Goal: Task Accomplishment & Management: Manage account settings

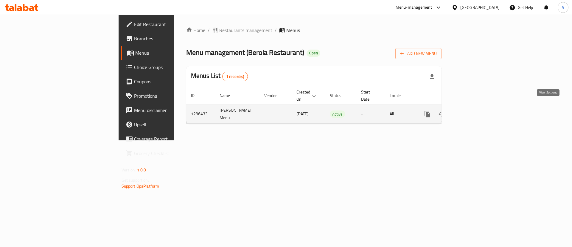
click at [474, 110] on icon "enhanced table" at bounding box center [470, 113] width 7 height 7
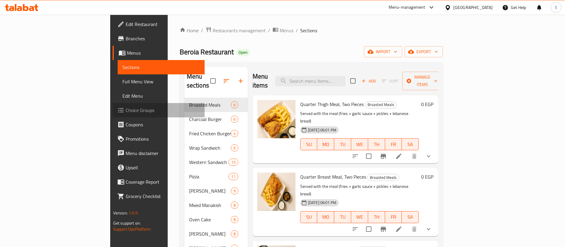
click at [126, 110] on span "Choice Groups" at bounding box center [163, 109] width 74 height 7
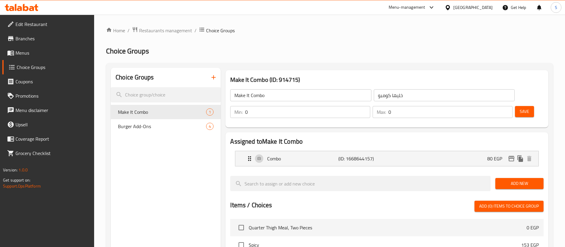
click at [215, 77] on icon "button" at bounding box center [213, 77] width 7 height 7
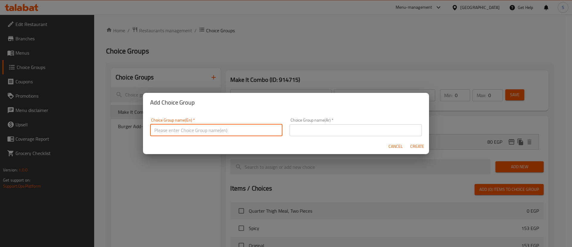
click at [227, 129] on input "text" at bounding box center [216, 130] width 132 height 12
type input "Your Choice of 1st Pizza:"
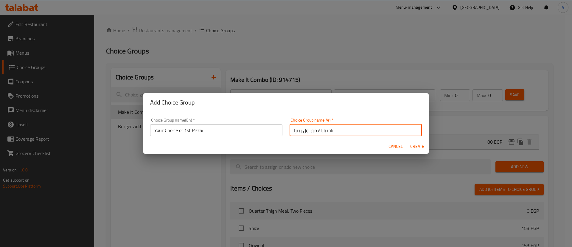
type input "اختيارك من اول بيتزا:"
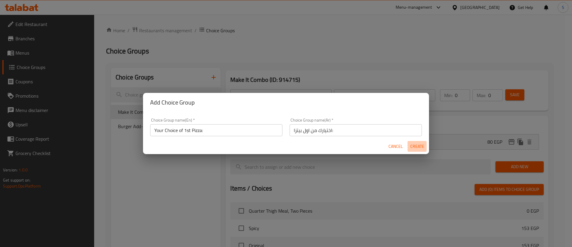
click at [418, 147] on span "Create" at bounding box center [417, 145] width 14 height 7
type input "Your Choice of 1st Pizza:"
type input "اختيارك من اول بيتزا:"
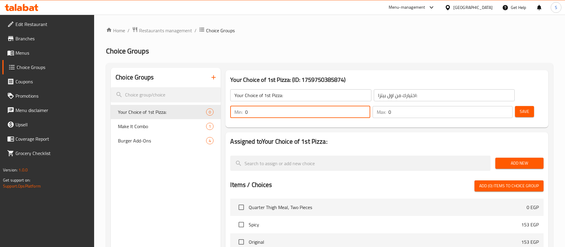
click at [371, 106] on input "0" at bounding box center [307, 112] width 125 height 12
type input "1"
click at [495, 106] on input "1" at bounding box center [451, 112] width 124 height 12
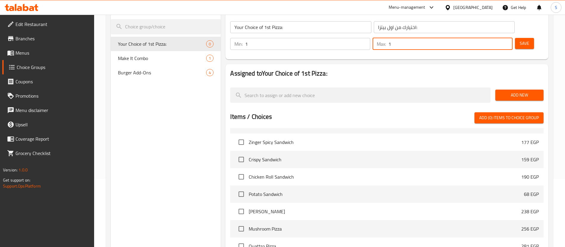
scroll to position [1050, 0]
click at [238, 207] on input "checkbox" at bounding box center [241, 213] width 13 height 13
checkbox input "true"
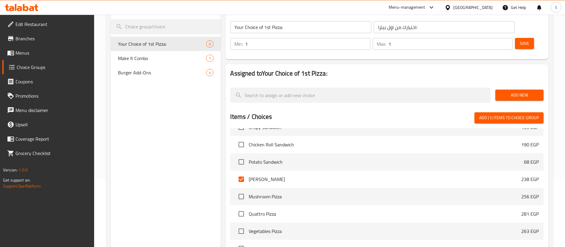
scroll to position [1084, 0]
click at [244, 189] on input "checkbox" at bounding box center [241, 195] width 13 height 13
checkbox input "true"
click at [243, 207] on input "checkbox" at bounding box center [241, 213] width 13 height 13
checkbox input "true"
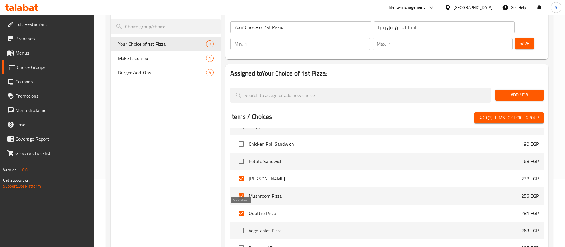
click at [244, 224] on input "checkbox" at bounding box center [241, 230] width 13 height 13
checkbox input "true"
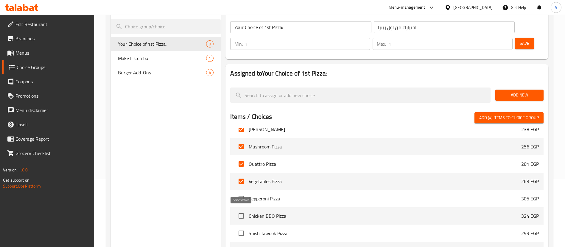
scroll to position [1136, 0]
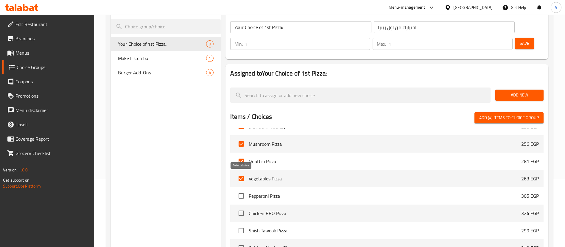
click at [243, 189] on input "checkbox" at bounding box center [241, 195] width 13 height 13
checkbox input "true"
click at [242, 207] on input "checkbox" at bounding box center [241, 213] width 13 height 13
checkbox input "true"
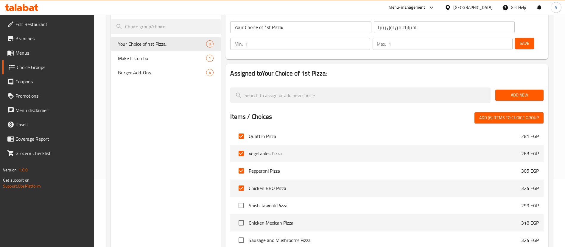
scroll to position [1162, 0]
click at [242, 199] on input "checkbox" at bounding box center [241, 205] width 13 height 13
checkbox input "true"
click at [243, 216] on input "checkbox" at bounding box center [241, 222] width 13 height 13
checkbox input "true"
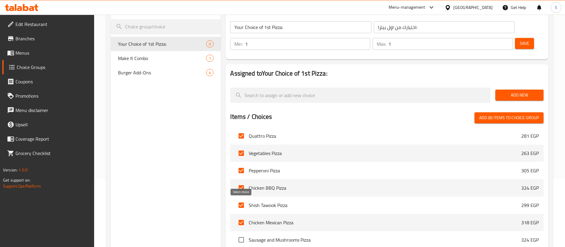
scroll to position [1186, 0]
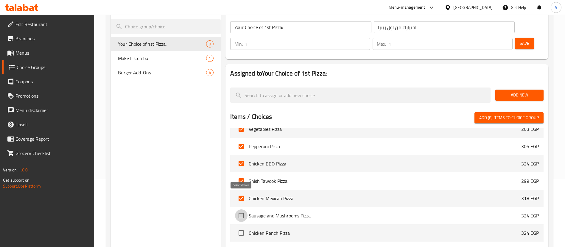
click at [242, 209] on input "checkbox" at bounding box center [241, 215] width 13 height 13
checkbox input "true"
click at [243, 226] on input "checkbox" at bounding box center [241, 232] width 13 height 13
checkbox input "true"
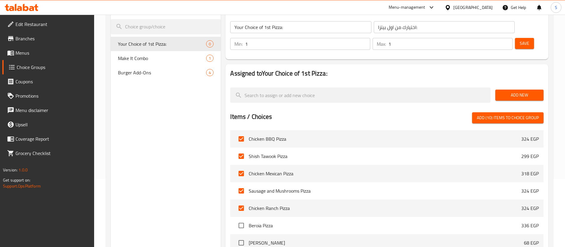
scroll to position [1215, 0]
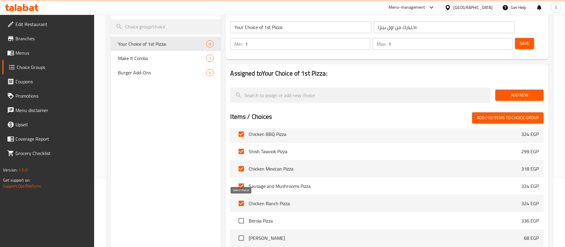
click at [242, 214] on input "checkbox" at bounding box center [241, 220] width 13 height 13
checkbox input "true"
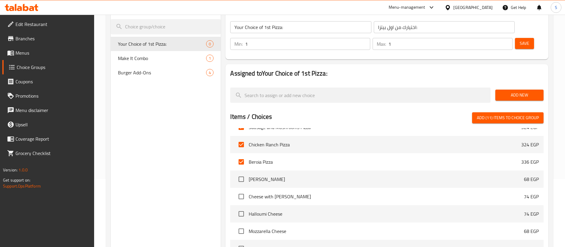
scroll to position [1278, 0]
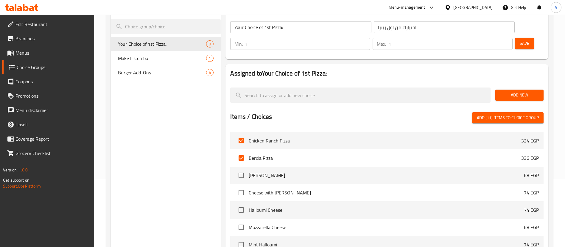
click at [498, 114] on span "Add (11) items to choice group" at bounding box center [508, 117] width 62 height 7
checkbox input "false"
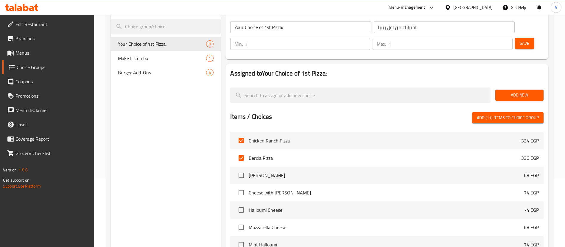
checkbox input "false"
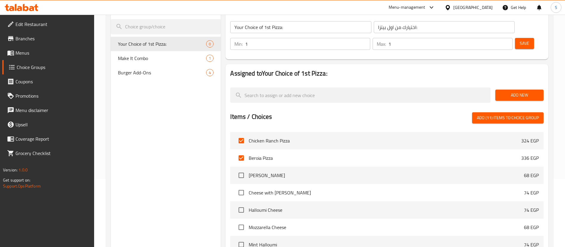
checkbox input "false"
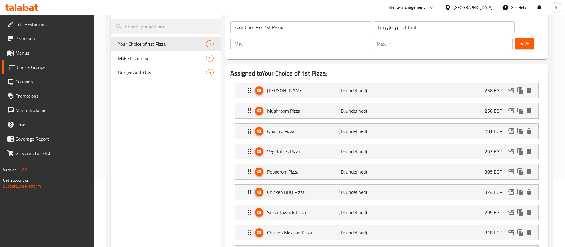
click at [521, 38] on button "Save" at bounding box center [524, 43] width 19 height 11
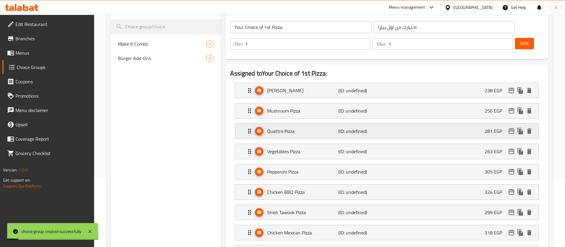
scroll to position [0, 0]
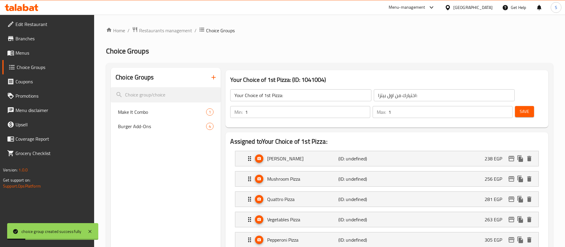
click at [216, 75] on icon "button" at bounding box center [213, 77] width 7 height 7
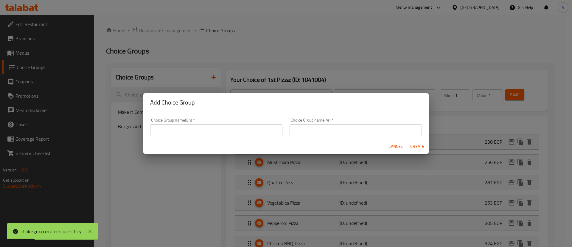
click at [219, 122] on div "Choice Group name(En)   * Choice Group name(En) *" at bounding box center [216, 127] width 132 height 18
click at [219, 126] on input "text" at bounding box center [216, 130] width 132 height 12
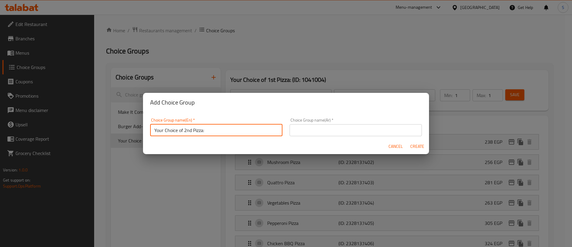
click at [181, 131] on input "Your Choice of 2nd Pizza:" at bounding box center [216, 130] width 132 height 12
type input "Your Choice Of 2nd Pizza:"
click at [342, 130] on input "text" at bounding box center [356, 130] width 132 height 12
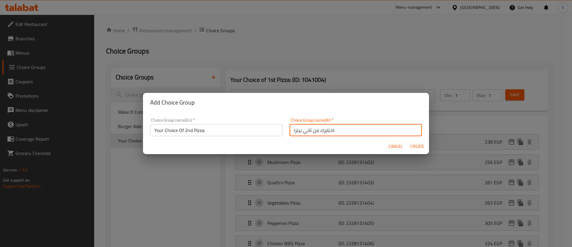
type input "اختايرك من ثاني بيتزا:"
click at [419, 145] on span "Create" at bounding box center [417, 145] width 14 height 7
type input "Your Choice Of 2nd Pizza:"
type input "اختايرك من ثاني بيتزا:"
type input "0"
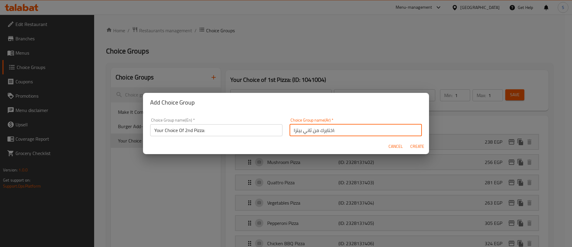
type input "0"
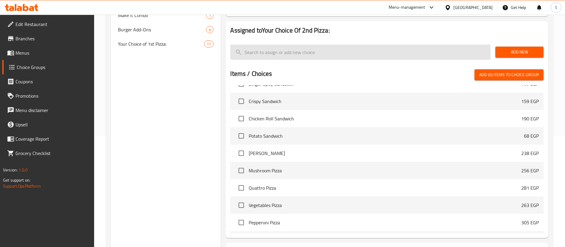
scroll to position [1064, 0]
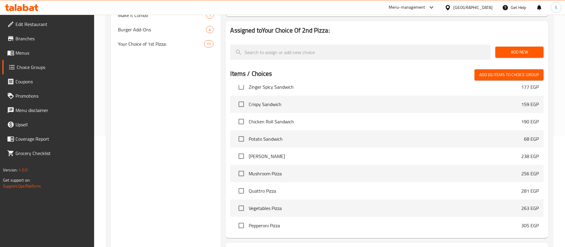
click at [240, 150] on input "checkbox" at bounding box center [241, 156] width 13 height 13
checkbox input "true"
click at [243, 167] on input "checkbox" at bounding box center [241, 173] width 13 height 13
checkbox input "true"
click at [242, 184] on input "checkbox" at bounding box center [241, 190] width 13 height 13
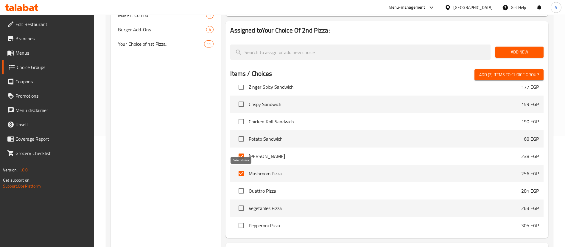
checkbox input "true"
click at [241, 202] on input "checkbox" at bounding box center [241, 208] width 13 height 13
checkbox input "true"
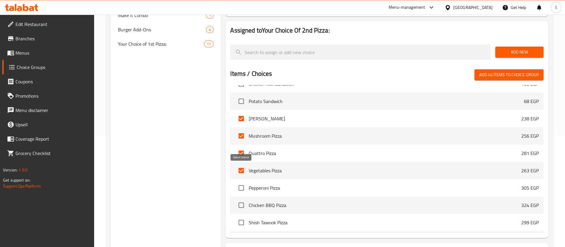
click at [241, 181] on input "checkbox" at bounding box center [241, 187] width 13 height 13
checkbox input "true"
click at [242, 199] on input "checkbox" at bounding box center [241, 205] width 13 height 13
checkbox input "true"
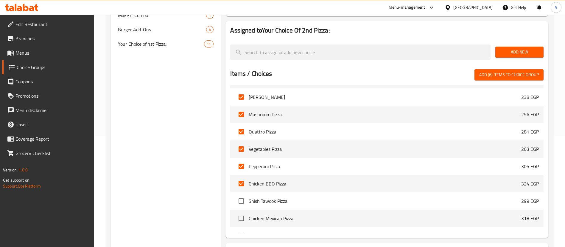
scroll to position [1129, 0]
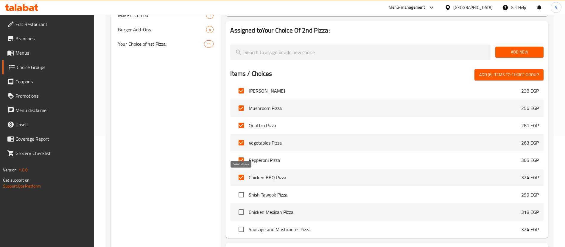
click at [242, 188] on input "checkbox" at bounding box center [241, 194] width 13 height 13
checkbox input "true"
click at [243, 205] on input "checkbox" at bounding box center [241, 211] width 13 height 13
checkbox input "true"
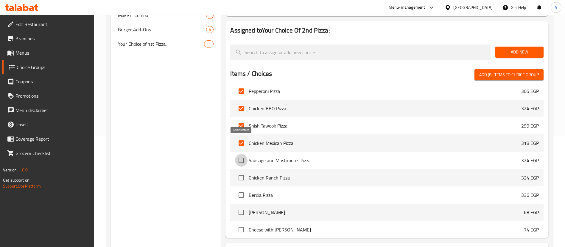
click at [242, 154] on input "checkbox" at bounding box center [241, 160] width 13 height 13
checkbox input "true"
click at [243, 171] on input "checkbox" at bounding box center [241, 177] width 13 height 13
checkbox input "true"
click at [243, 188] on input "checkbox" at bounding box center [241, 194] width 13 height 13
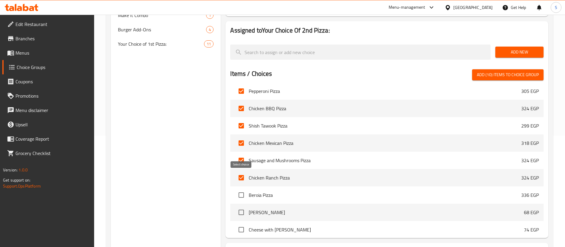
checkbox input "true"
click at [509, 69] on button "Add (11) items to choice group" at bounding box center [508, 74] width 72 height 11
checkbox input "false"
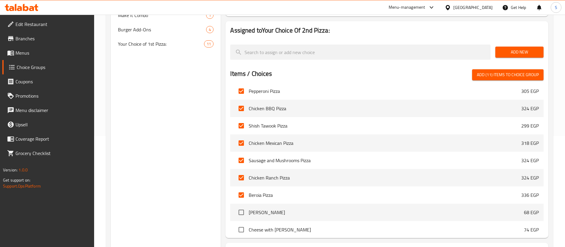
checkbox input "false"
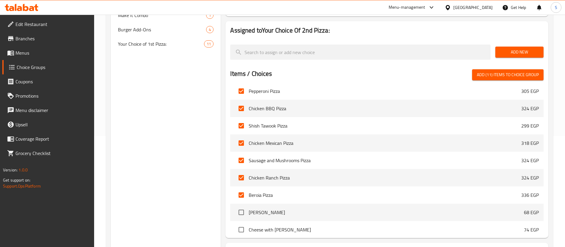
checkbox input "false"
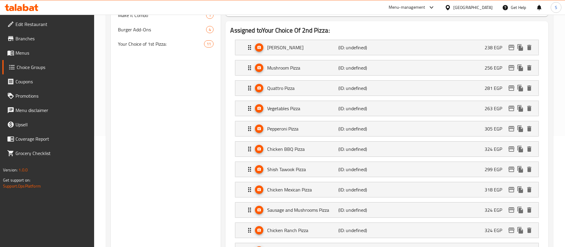
scroll to position [0, 0]
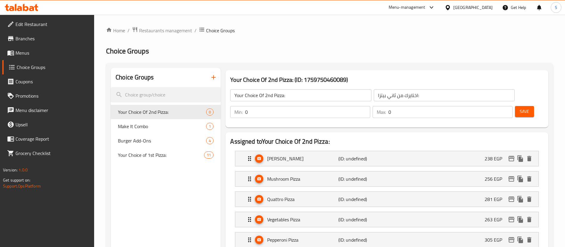
click at [371, 106] on input "0" at bounding box center [307, 112] width 125 height 12
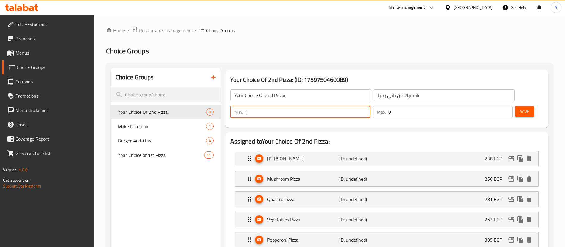
type input "1"
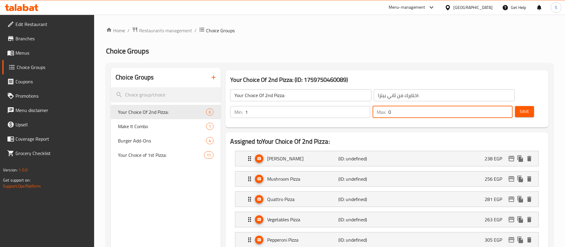
click at [492, 106] on input "0" at bounding box center [451, 112] width 124 height 12
type input "1"
click at [515, 106] on button "Save" at bounding box center [524, 111] width 19 height 11
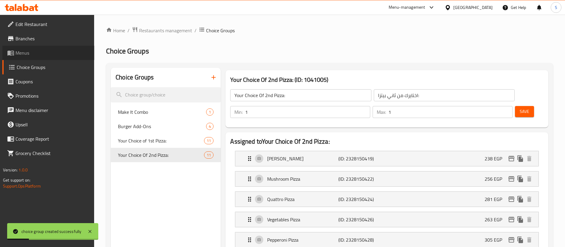
click at [38, 52] on span "Menus" at bounding box center [53, 52] width 74 height 7
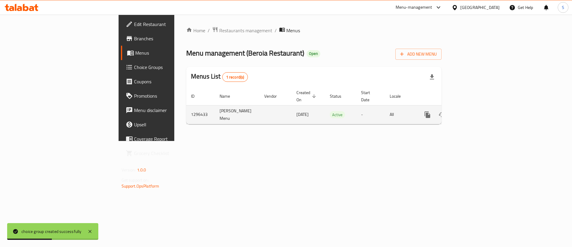
click at [478, 108] on link "enhanced table" at bounding box center [471, 114] width 14 height 14
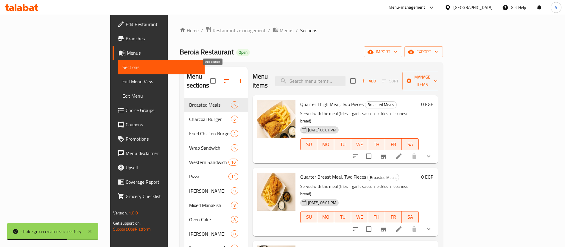
click at [234, 77] on button "button" at bounding box center [241, 81] width 14 height 14
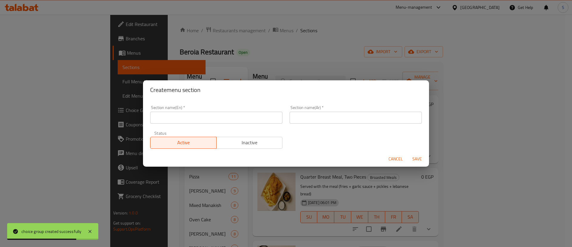
click at [214, 122] on input "text" at bounding box center [216, 117] width 132 height 12
type input "خ"
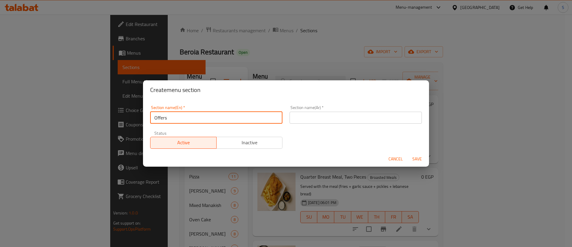
type input "Offers"
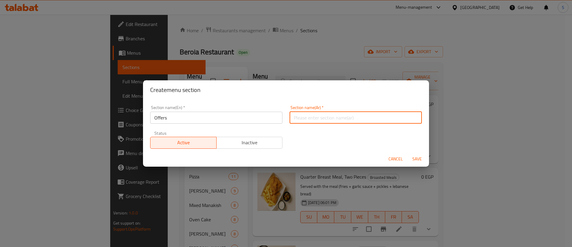
click at [315, 120] on input "text" at bounding box center [356, 117] width 132 height 12
type input "العروض:"
click at [254, 117] on input "Offers" at bounding box center [216, 117] width 132 height 12
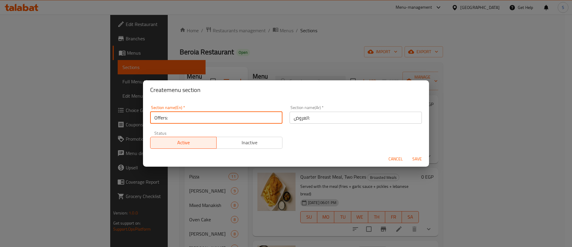
type input "Offers:"
click at [251, 141] on span "Inactive" at bounding box center [249, 142] width 61 height 9
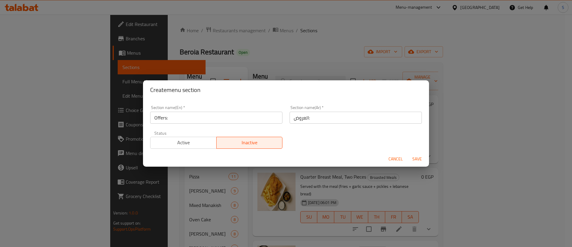
click at [417, 161] on span "Save" at bounding box center [417, 158] width 14 height 7
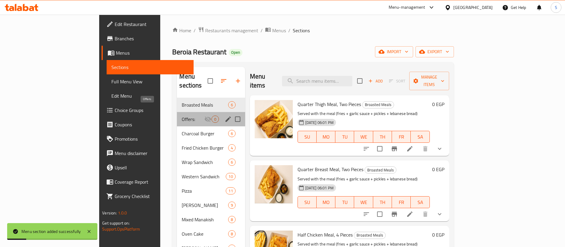
click at [182, 115] on span "Offers:" at bounding box center [193, 118] width 22 height 7
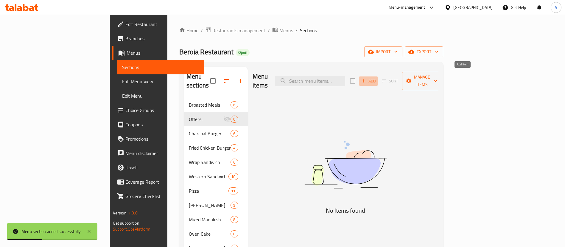
click at [377, 78] on span "Add" at bounding box center [369, 81] width 16 height 7
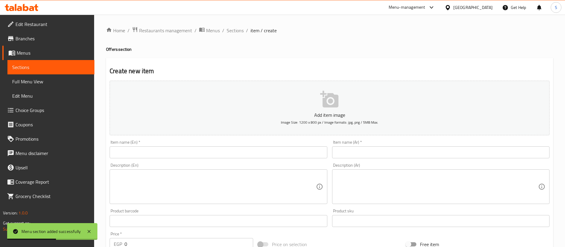
click at [194, 150] on input "text" at bounding box center [219, 152] width 218 height 12
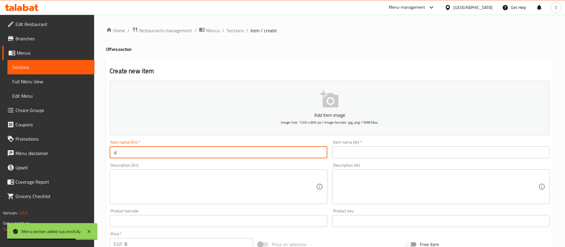
type input "ل"
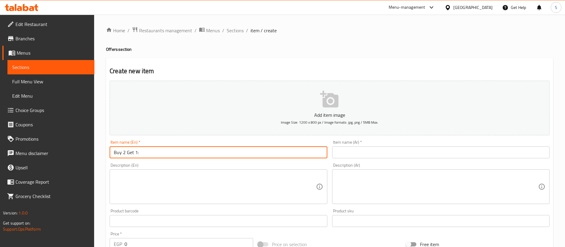
type input "Buy 2 Get 1:"
click at [357, 153] on input "text" at bounding box center [441, 152] width 218 height 12
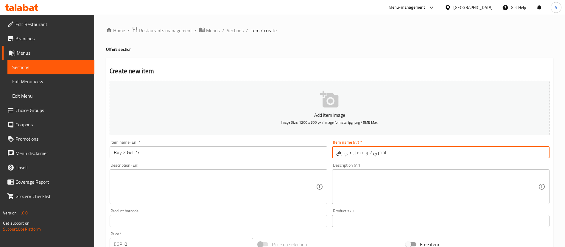
type input "اشتري 2 و احصل علي واحده مجانا"
click at [373, 173] on textarea at bounding box center [438, 186] width 202 height 28
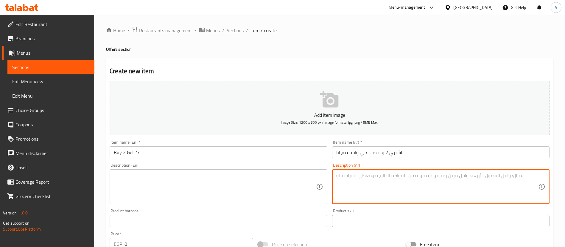
paste textarea "اشتري ٢ بيتزا واحصل على مرغريتا مجاناً"
type textarea "اشتري ٢ بيتزا واحصل على مرغريتا مجاناً"
click at [270, 184] on textarea at bounding box center [215, 186] width 202 height 28
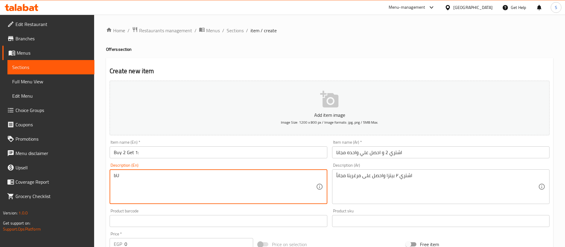
type textarea "b"
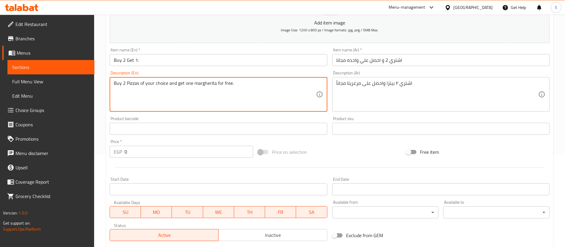
scroll to position [95, 0]
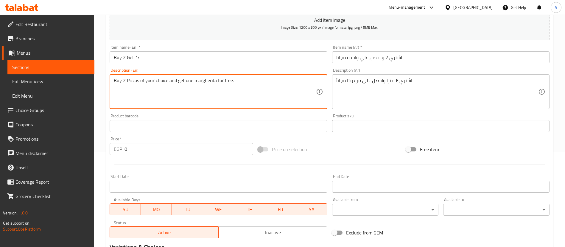
type textarea "Buy 2 Pizzas of your choice and get one margherita for free."
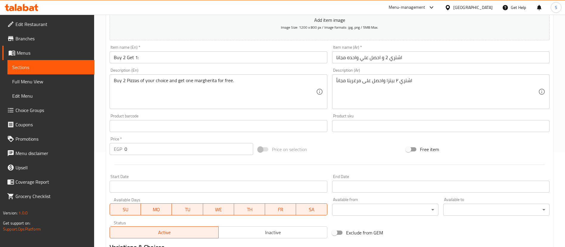
click at [266, 149] on span at bounding box center [263, 149] width 10 height 4
click at [262, 147] on span at bounding box center [263, 149] width 10 height 4
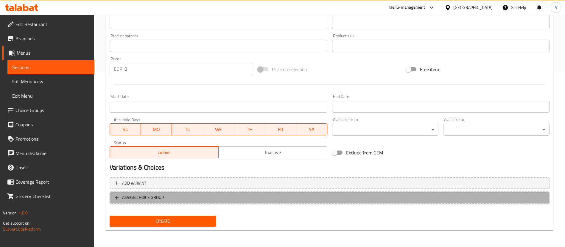
click at [143, 200] on span "ASSIGN CHOICE GROUP" at bounding box center [143, 196] width 42 height 7
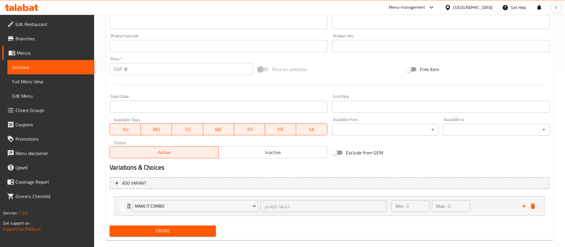
scroll to position [185, 0]
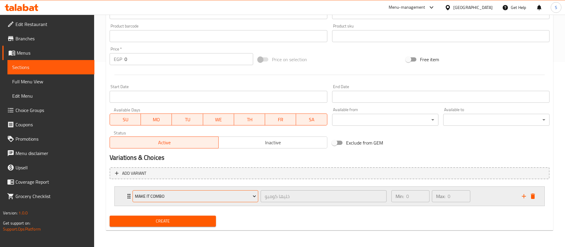
click at [257, 197] on icon "Expand" at bounding box center [255, 196] width 6 height 6
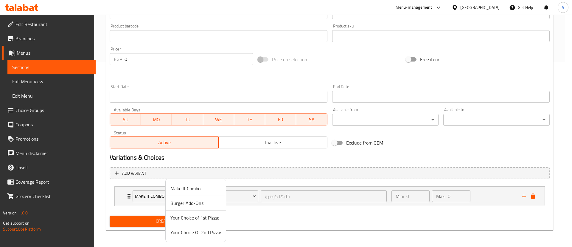
click at [219, 217] on span "Your Choice of 1st Pizza:" at bounding box center [196, 217] width 51 height 7
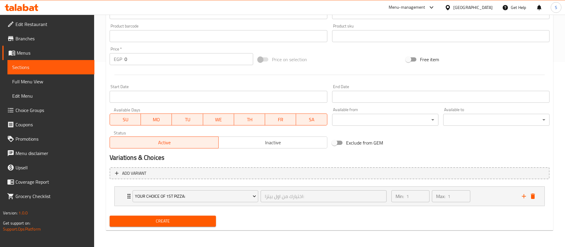
click at [202, 220] on span "Create" at bounding box center [162, 220] width 97 height 7
click at [79, 230] on icon at bounding box center [75, 230] width 7 height 7
click at [526, 200] on button "add" at bounding box center [524, 195] width 9 height 9
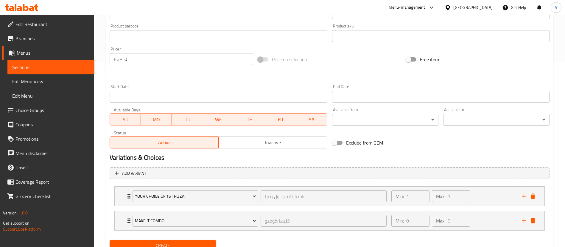
scroll to position [201, 0]
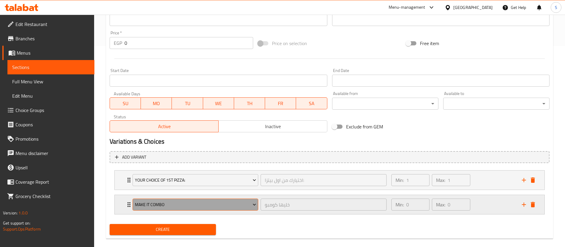
click at [253, 204] on icon "Expand" at bounding box center [255, 204] width 6 height 6
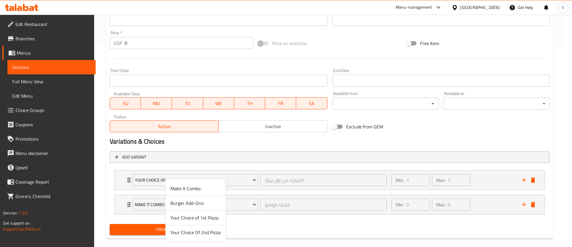
click at [209, 229] on span "Your Choice Of 2nd Pizza:" at bounding box center [196, 231] width 51 height 7
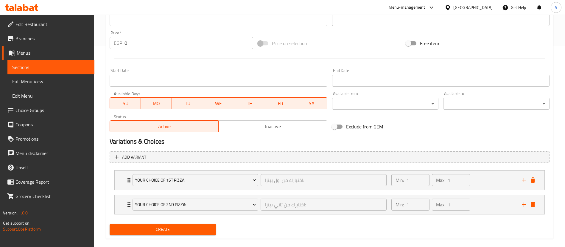
click at [435, 227] on div "Create" at bounding box center [329, 229] width 445 height 16
click at [261, 43] on span at bounding box center [263, 43] width 10 height 4
click at [175, 233] on span "Create" at bounding box center [162, 228] width 97 height 7
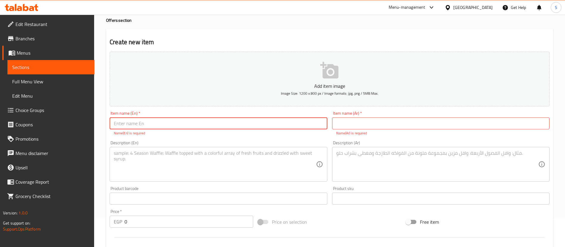
scroll to position [0, 0]
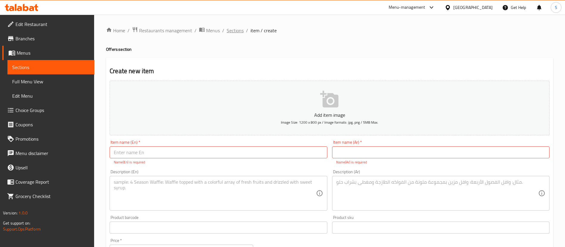
click at [239, 27] on span "Sections" at bounding box center [235, 30] width 17 height 7
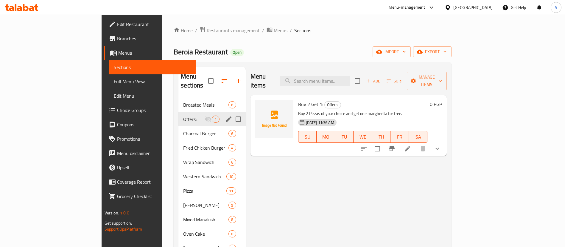
click at [183, 115] on span "Offers:" at bounding box center [193, 118] width 21 height 7
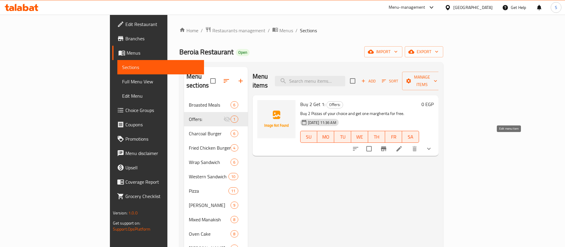
click at [403, 145] on icon at bounding box center [399, 148] width 7 height 7
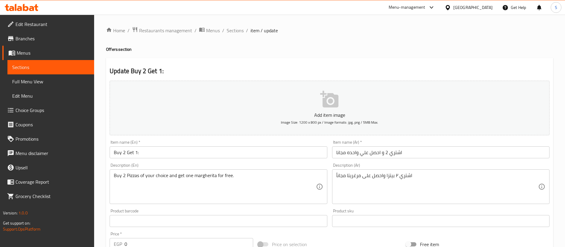
scroll to position [185, 0]
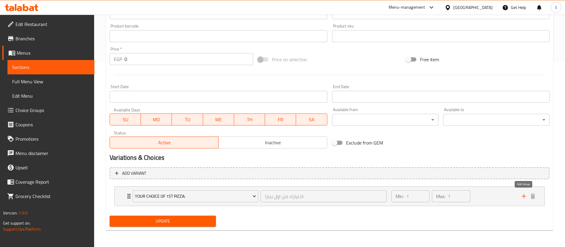
drag, startPoint x: 523, startPoint y: 195, endPoint x: 528, endPoint y: 228, distance: 33.4
click at [528, 228] on div "Update" at bounding box center [329, 221] width 445 height 16
click at [526, 198] on icon "add" at bounding box center [524, 195] width 7 height 7
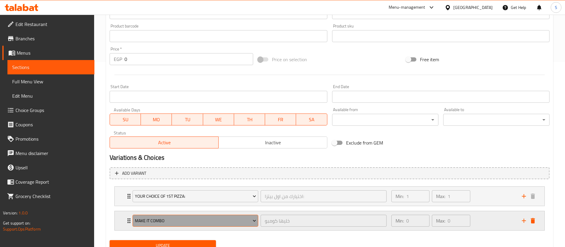
click at [246, 220] on span "Make It Combo" at bounding box center [195, 220] width 121 height 7
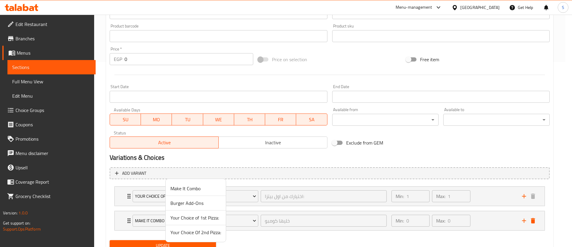
click at [200, 230] on span "Your Choice Of 2nd Pizza:" at bounding box center [196, 231] width 51 height 7
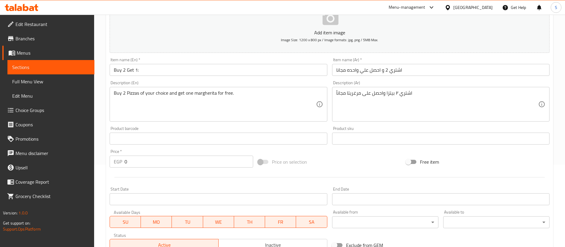
scroll to position [77, 0]
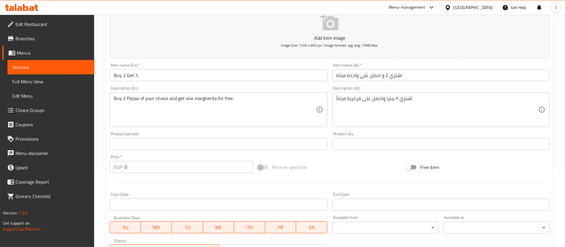
click at [264, 165] on span at bounding box center [263, 167] width 10 height 4
click at [223, 167] on input "0" at bounding box center [189, 167] width 129 height 12
click at [235, 177] on div at bounding box center [329, 182] width 445 height 15
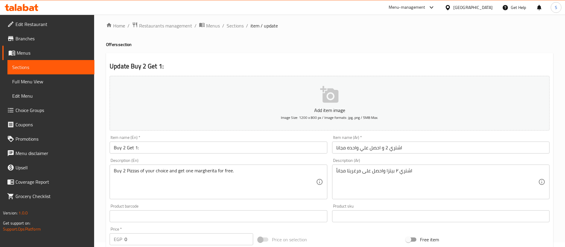
scroll to position [0, 0]
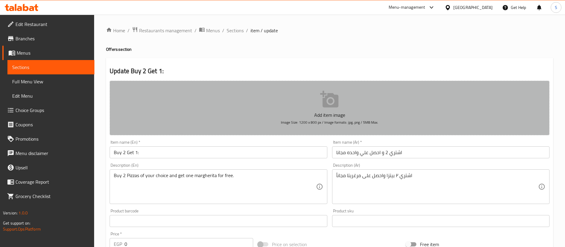
click at [334, 119] on span "Image Size: 1200 x 800 px / Image formats: jpg, png / 5MB Max." at bounding box center [329, 122] width 97 height 7
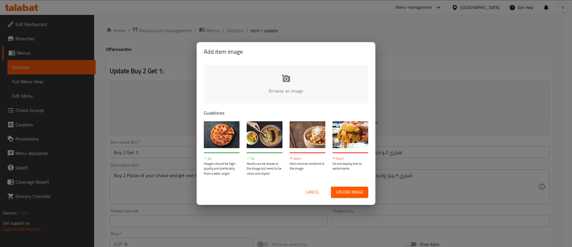
click at [288, 81] on input "file" at bounding box center [488, 93] width 568 height 56
type input "C:\fakepath\WhatsApp Image [DATE] 1.57.28 PM.jpeg"
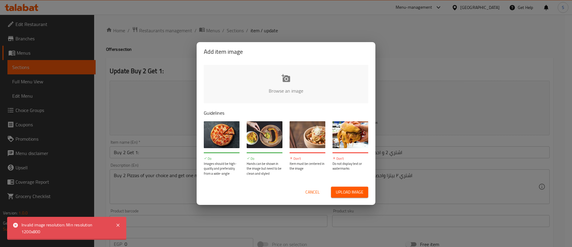
click at [282, 74] on input "file" at bounding box center [488, 93] width 568 height 56
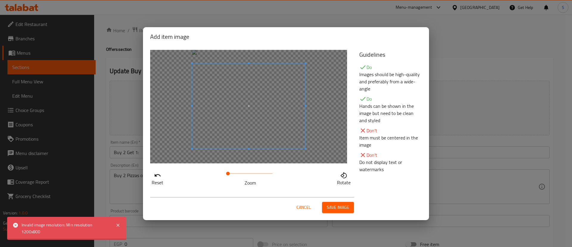
click at [273, 101] on span at bounding box center [248, 105] width 113 height 85
click at [331, 210] on span "Save image" at bounding box center [338, 206] width 22 height 7
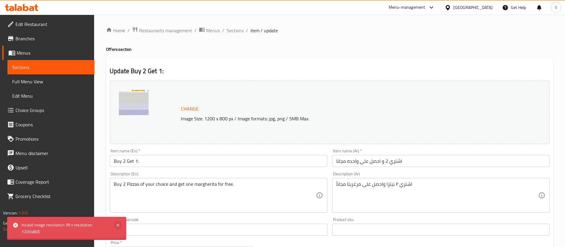
click at [119, 225] on icon at bounding box center [117, 224] width 7 height 7
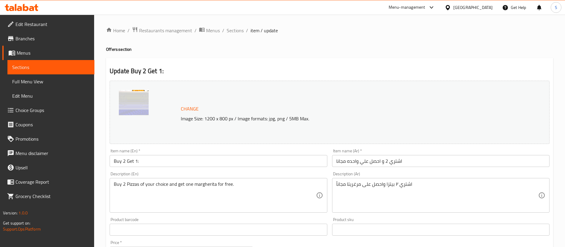
scroll to position [218, 0]
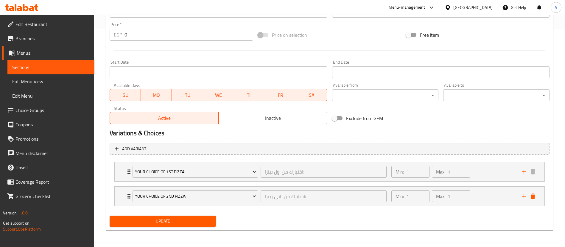
click at [189, 221] on span "Update" at bounding box center [162, 220] width 97 height 7
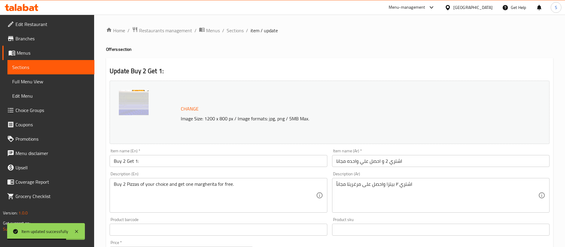
click at [239, 160] on input "Buy 2 Get 1:" at bounding box center [219, 161] width 218 height 12
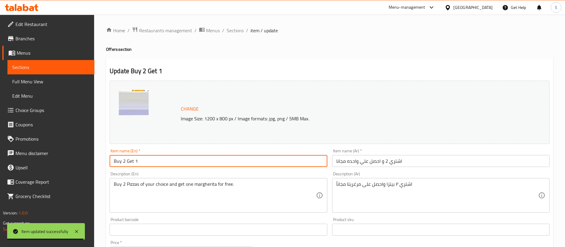
click at [239, 160] on input "Buy 2 Get 1" at bounding box center [219, 161] width 218 height 12
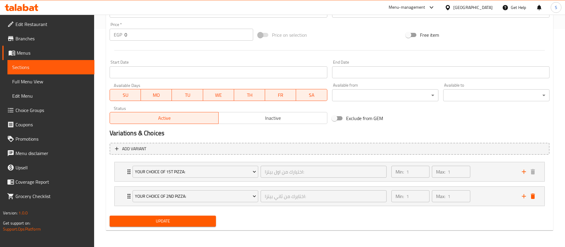
type input "Buy 2 Get 1"
click at [173, 223] on span "Update" at bounding box center [162, 220] width 97 height 7
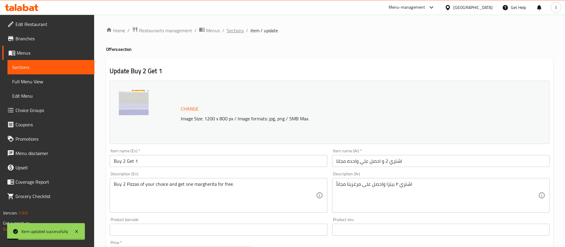
click at [235, 30] on span "Sections" at bounding box center [235, 30] width 17 height 7
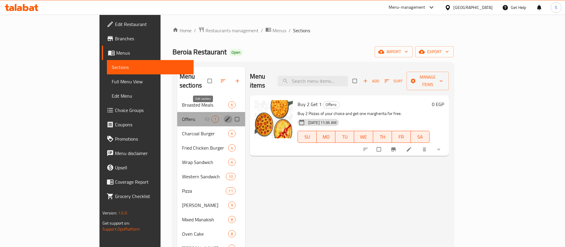
click at [225, 116] on icon "edit" at bounding box center [228, 119] width 6 height 6
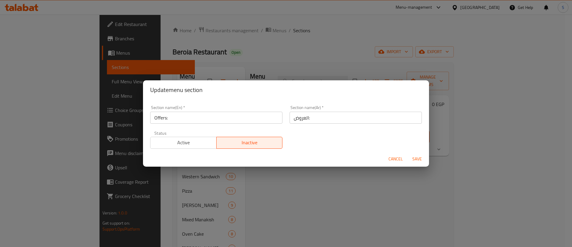
click at [187, 143] on span "Active" at bounding box center [183, 142] width 61 height 9
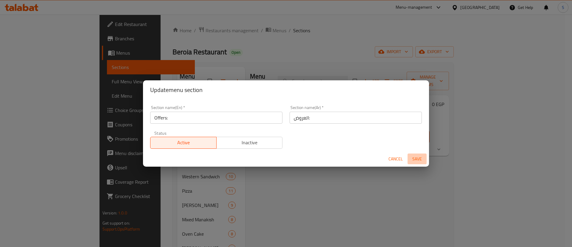
click at [414, 157] on span "Save" at bounding box center [417, 158] width 14 height 7
